Goal: Entertainment & Leisure: Browse casually

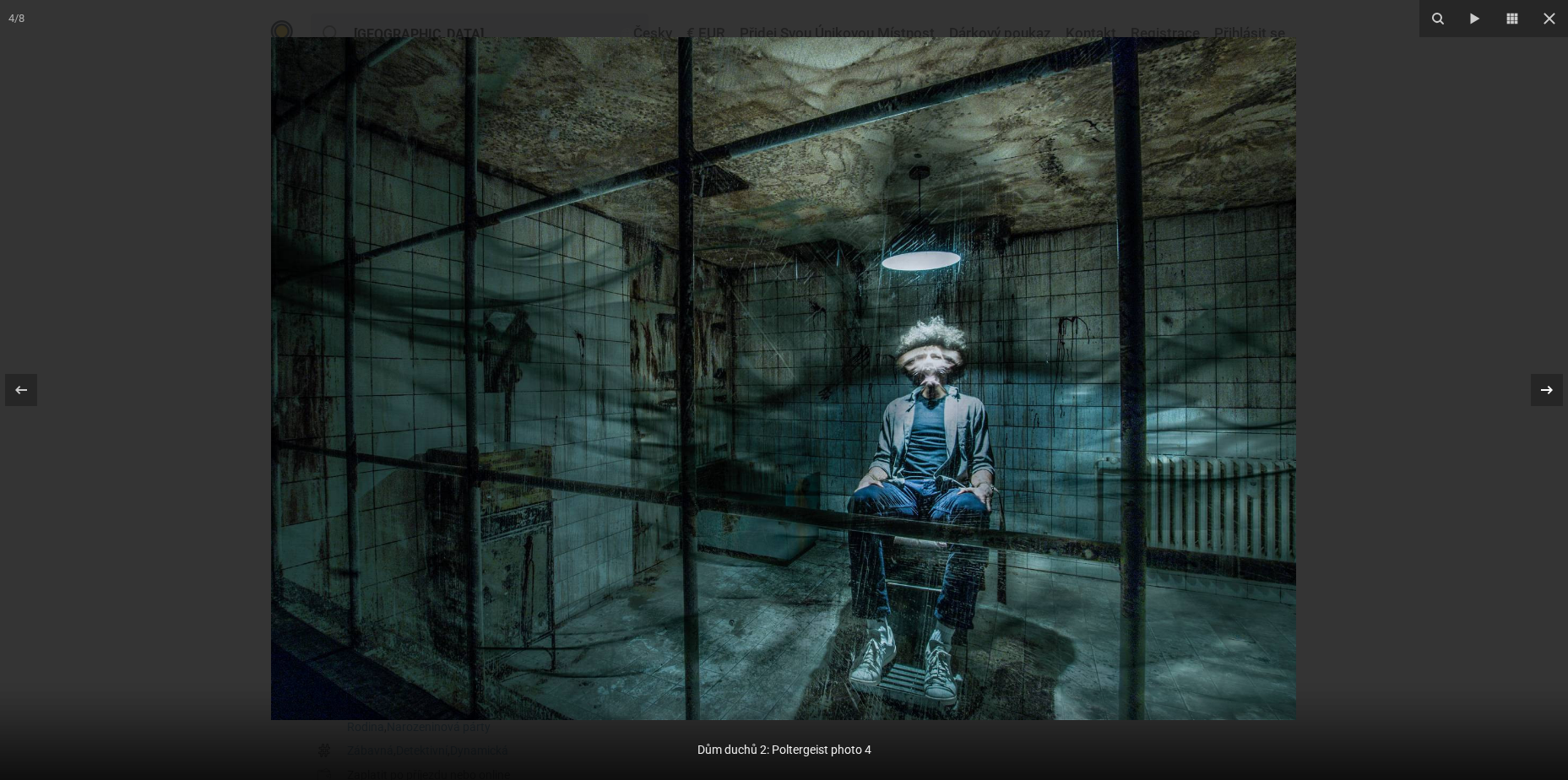
click at [1540, 399] on div at bounding box center [1546, 390] width 32 height 32
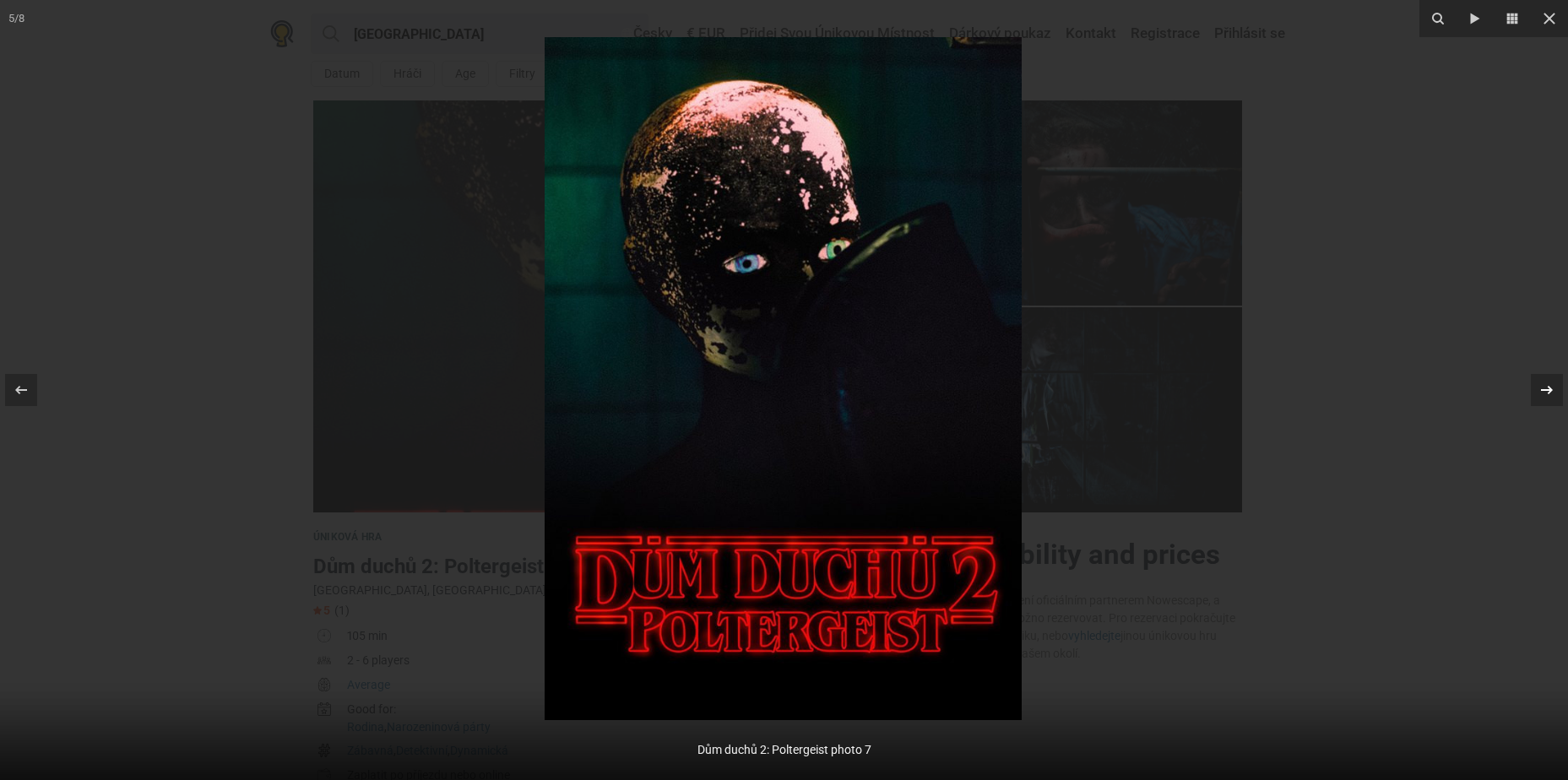
click at [1541, 401] on div at bounding box center [1546, 390] width 32 height 32
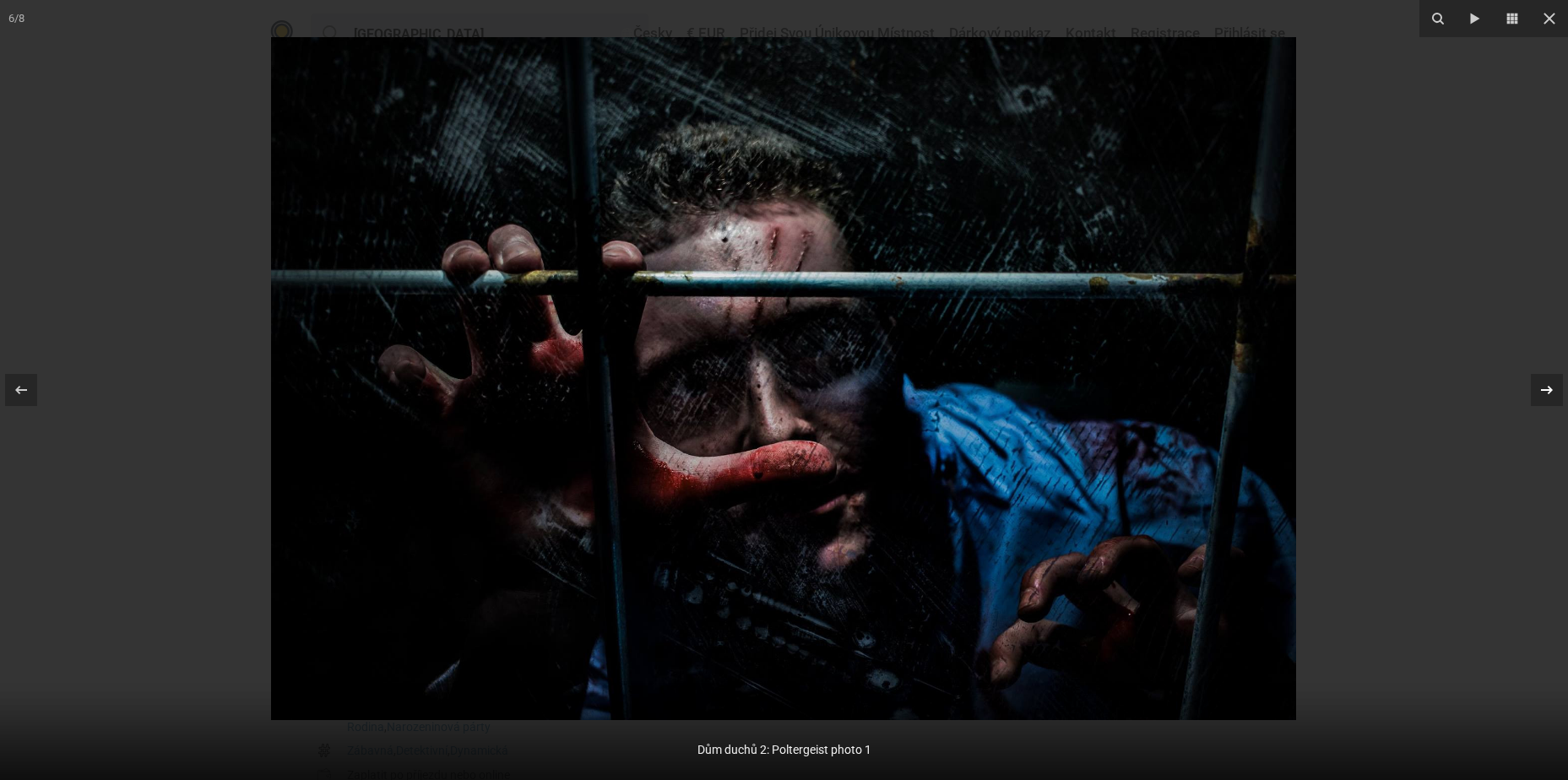
click at [1541, 401] on div at bounding box center [1546, 390] width 32 height 32
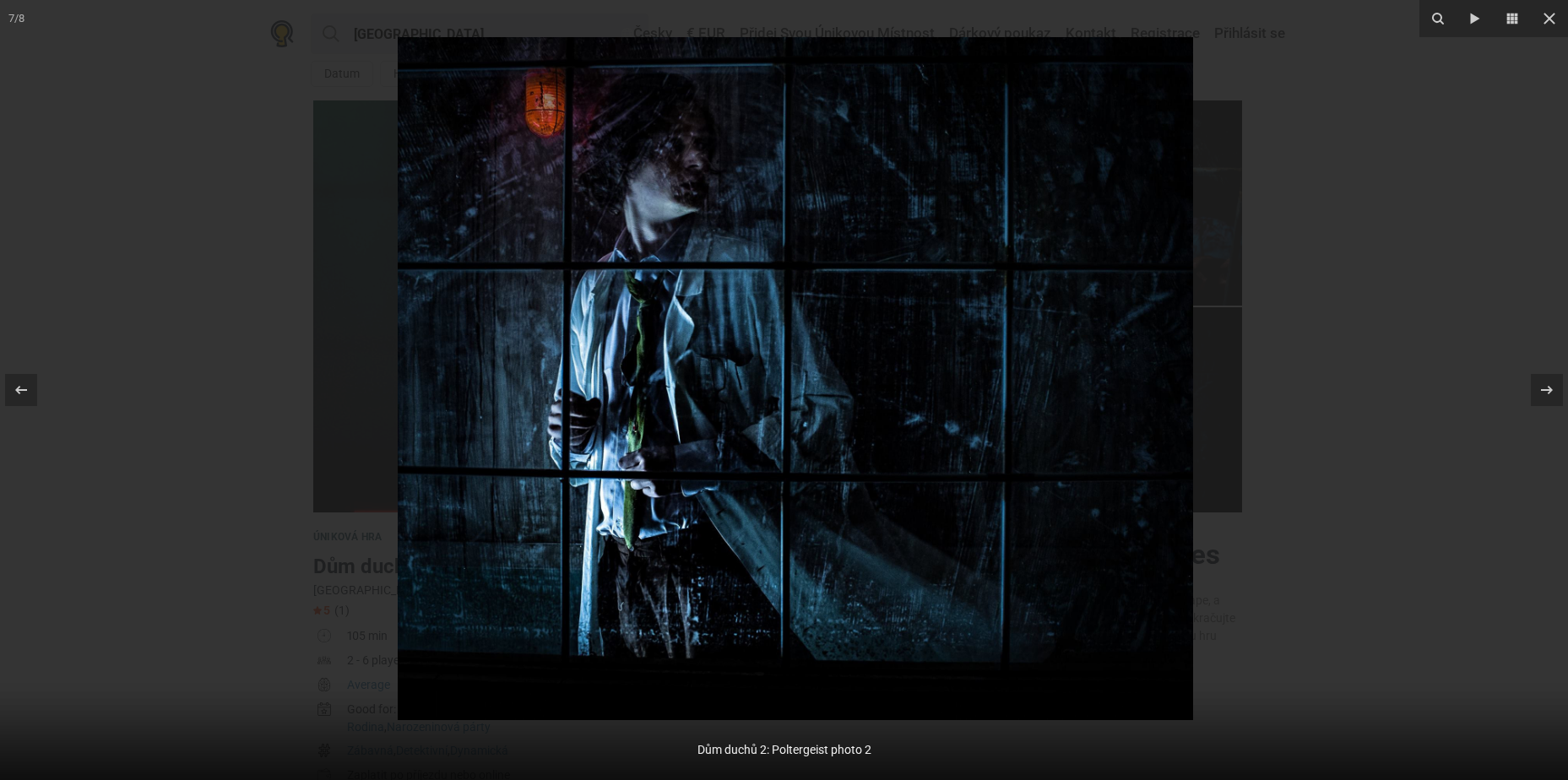
drag, startPoint x: 67, startPoint y: 374, endPoint x: 101, endPoint y: 373, distance: 34.0
click at [101, 373] on div at bounding box center [796, 390] width 1568 height 780
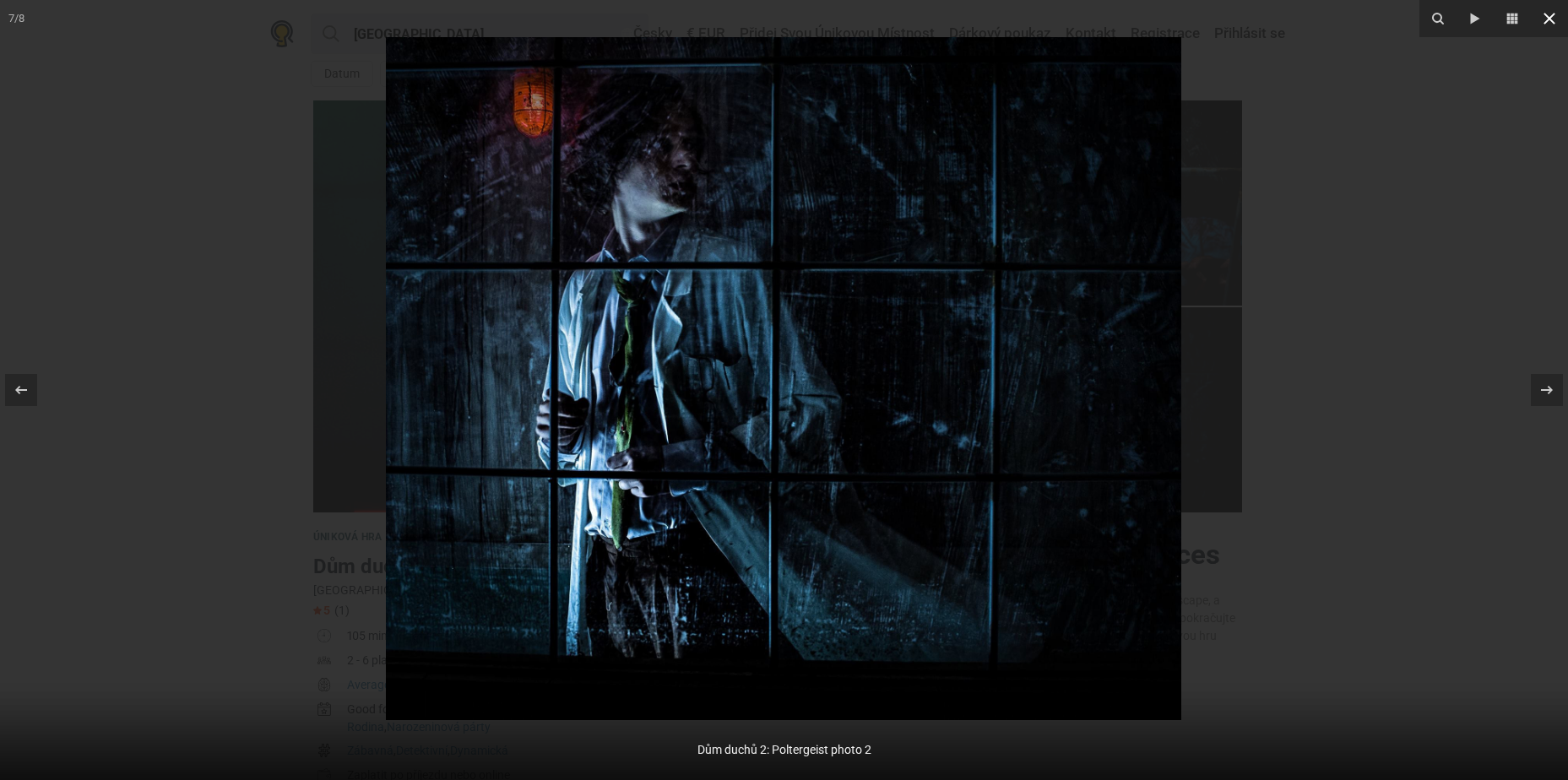
click at [1554, 18] on icon at bounding box center [1549, 18] width 21 height 21
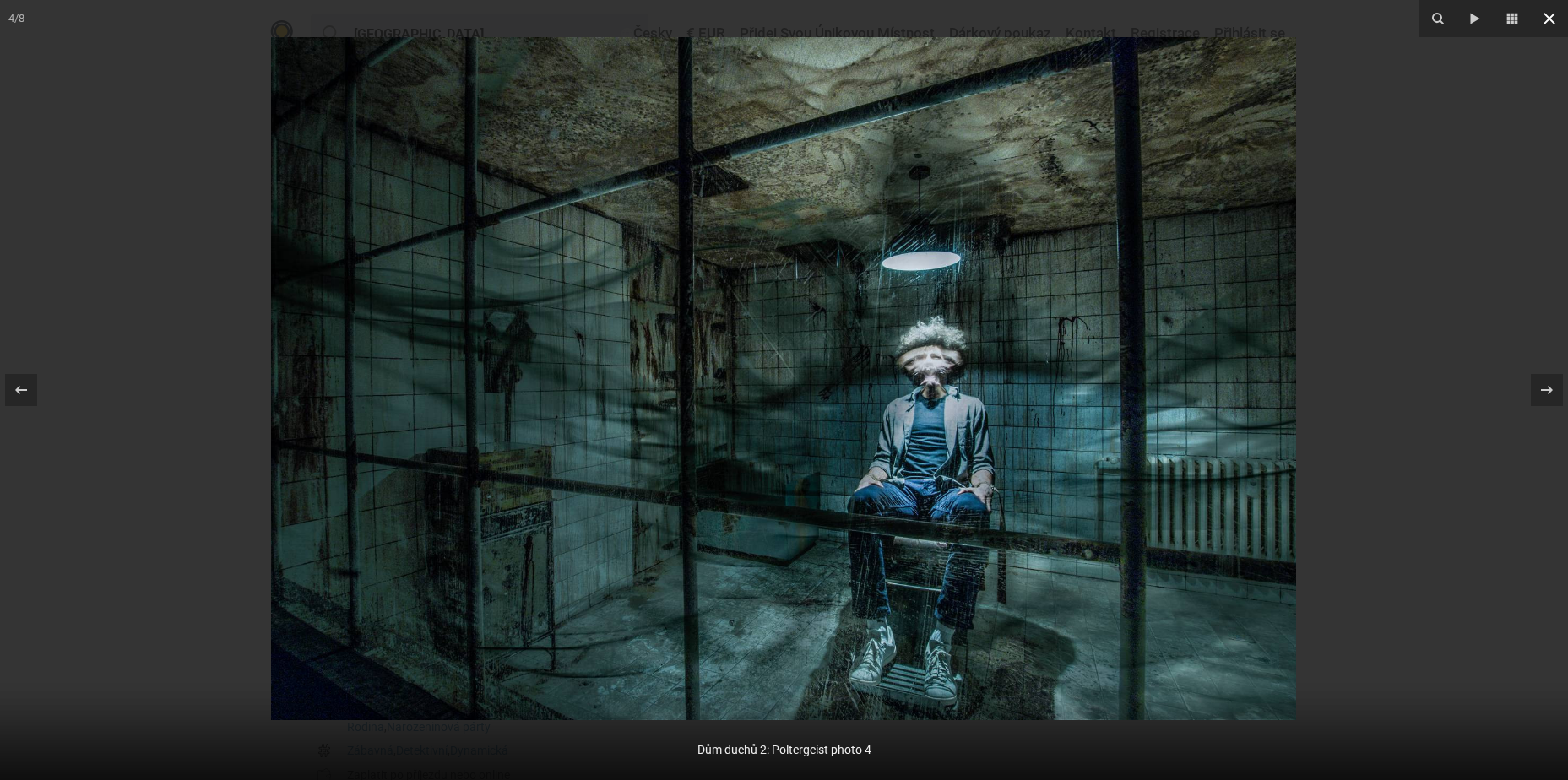
click at [1553, 13] on icon at bounding box center [1549, 18] width 21 height 21
click at [1550, 16] on icon at bounding box center [1549, 18] width 21 height 21
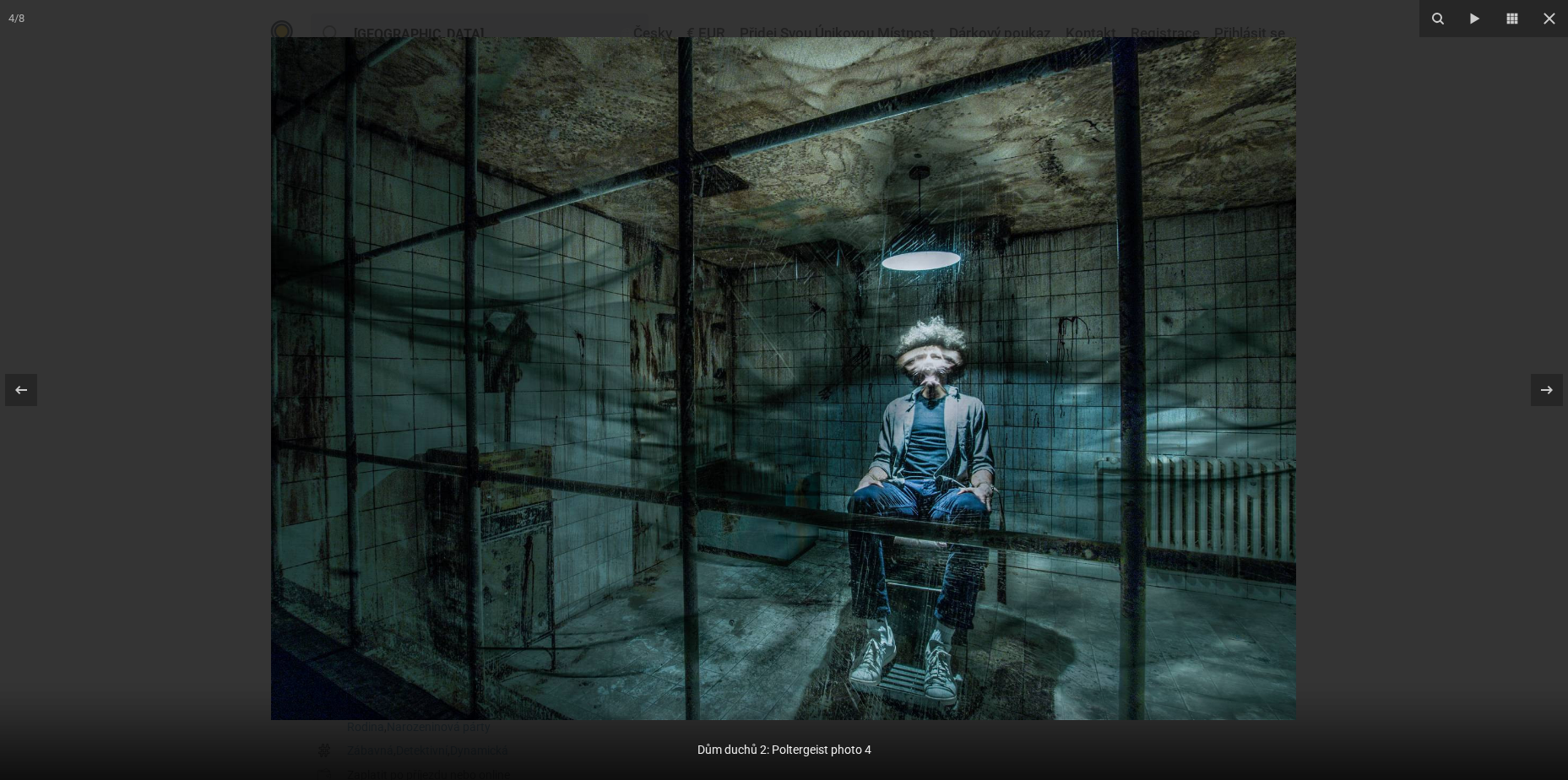
click at [1550, 16] on icon at bounding box center [1549, 18] width 21 height 21
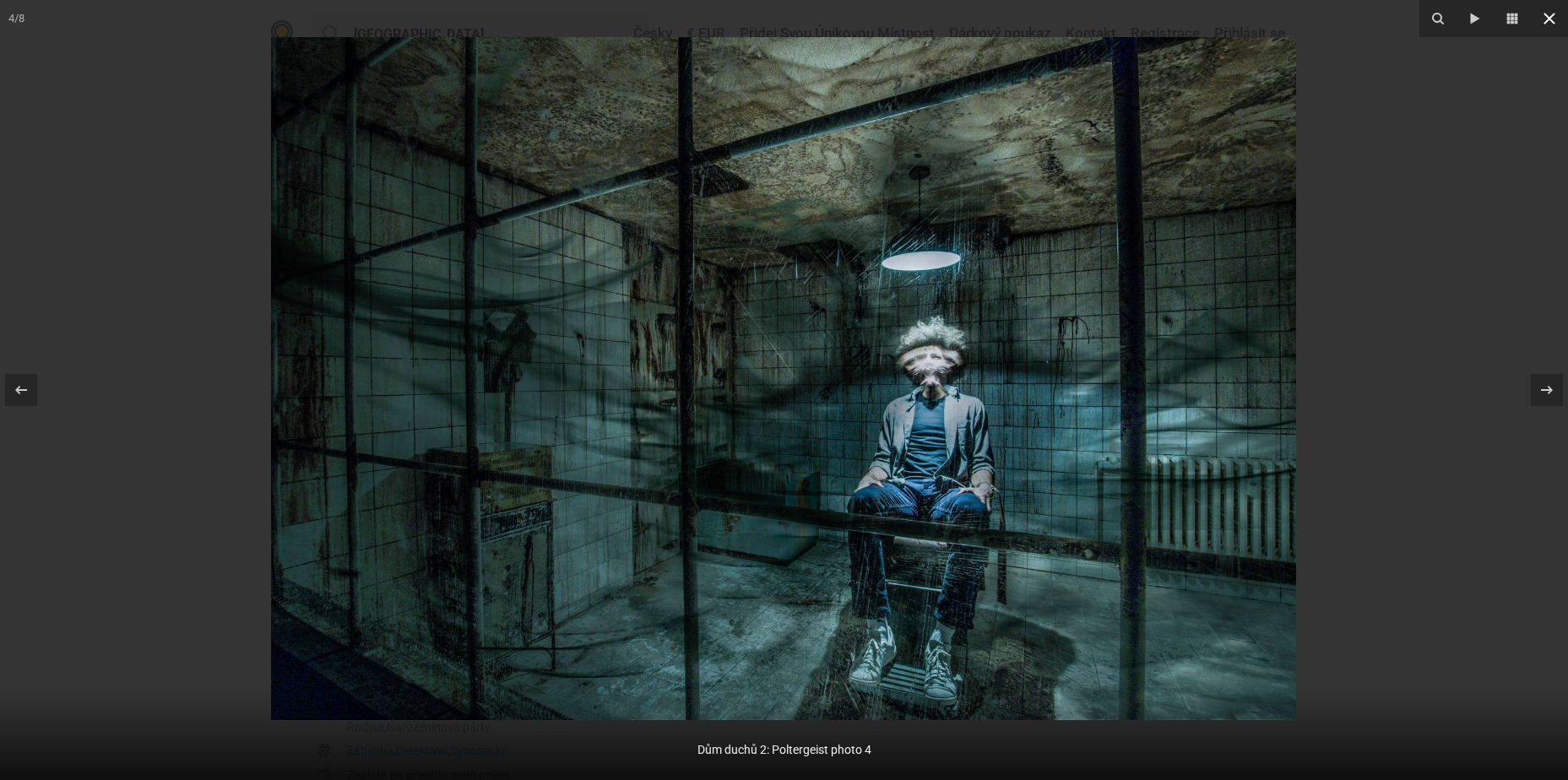
click at [1550, 15] on icon at bounding box center [1549, 18] width 21 height 21
click at [1550, 17] on icon at bounding box center [1549, 18] width 21 height 21
click at [1550, 16] on icon at bounding box center [1549, 18] width 21 height 21
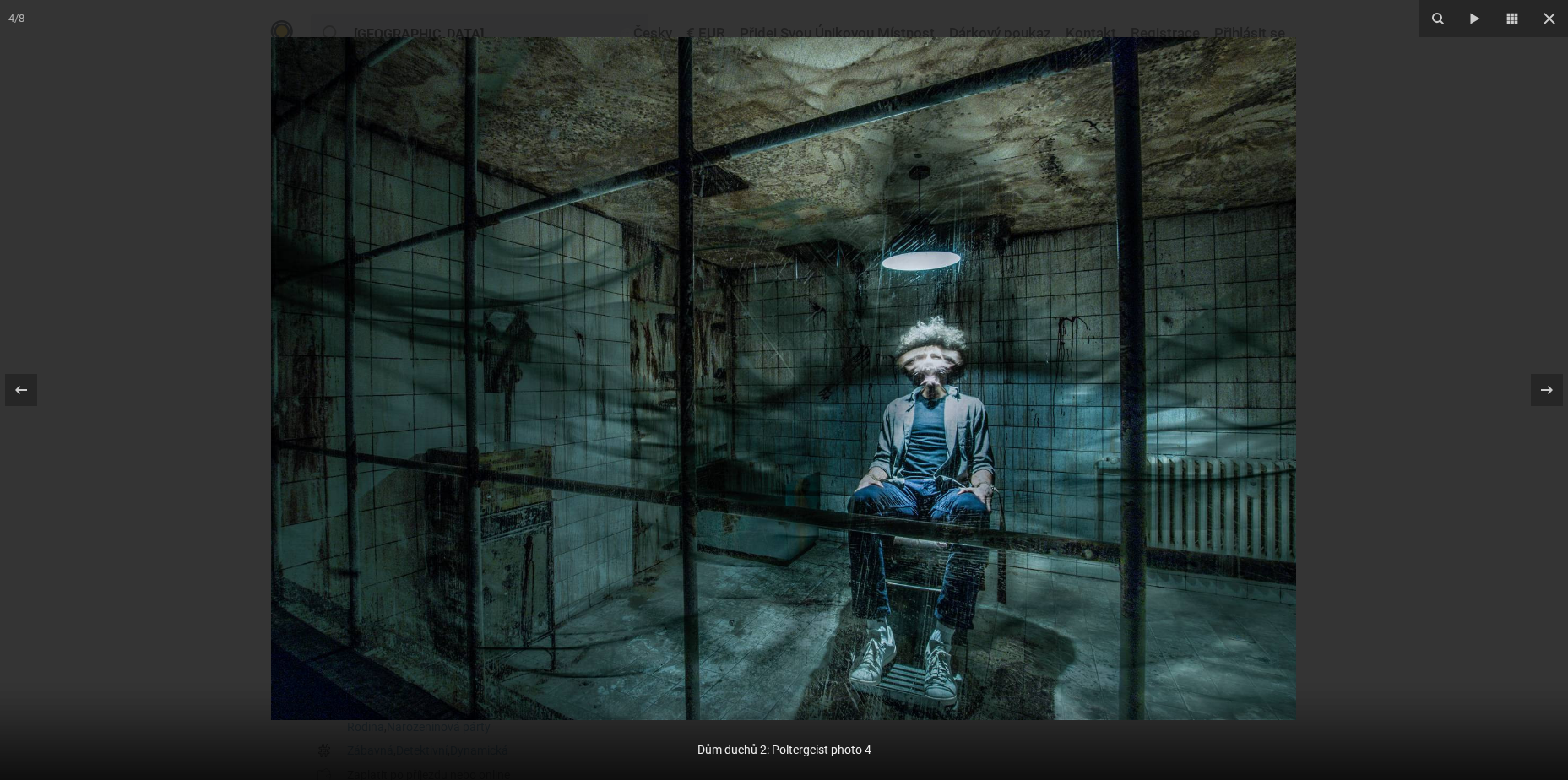
click at [1550, 16] on icon at bounding box center [1549, 18] width 21 height 21
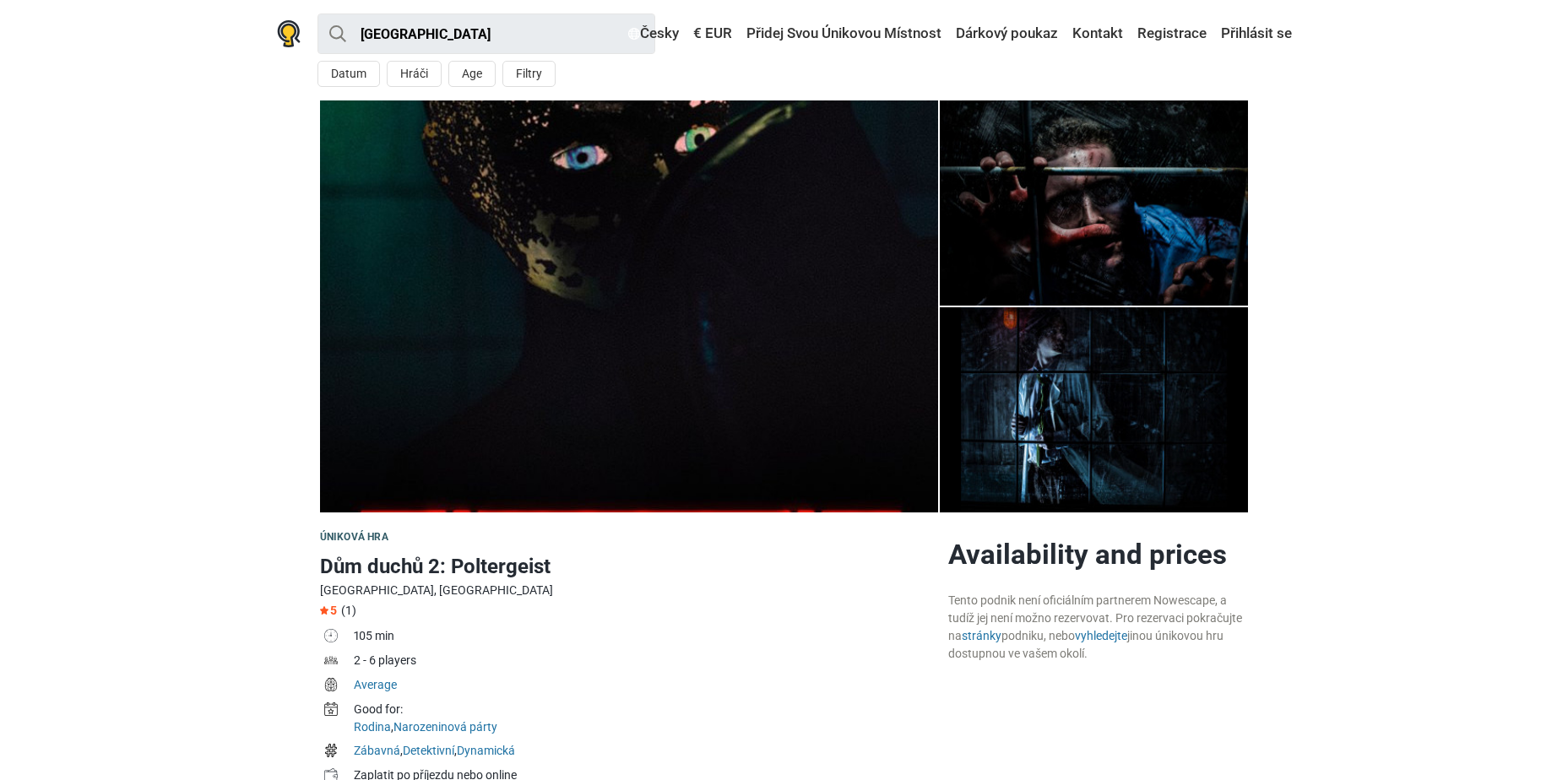
click at [1550, 16] on div at bounding box center [784, 390] width 1568 height 780
